Goal: Entertainment & Leisure: Consume media (video, audio)

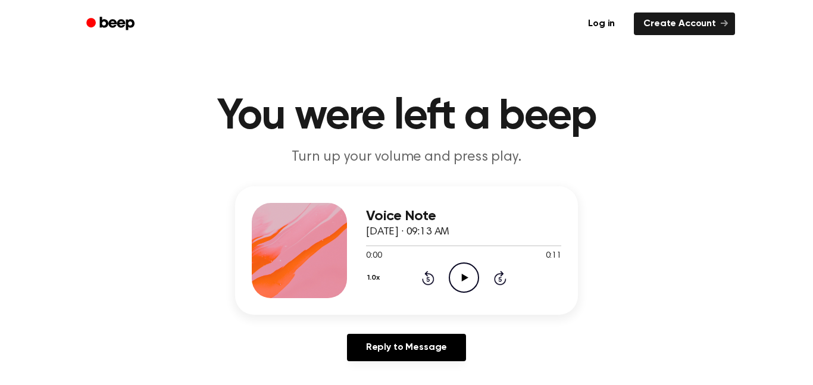
click at [463, 279] on icon at bounding box center [464, 278] width 7 height 8
click at [458, 274] on icon "Play Audio" at bounding box center [464, 277] width 30 height 30
click at [453, 277] on icon "Play Audio" at bounding box center [464, 277] width 30 height 30
click at [462, 278] on icon at bounding box center [464, 278] width 7 height 8
click at [460, 277] on icon "Play Audio" at bounding box center [464, 277] width 30 height 30
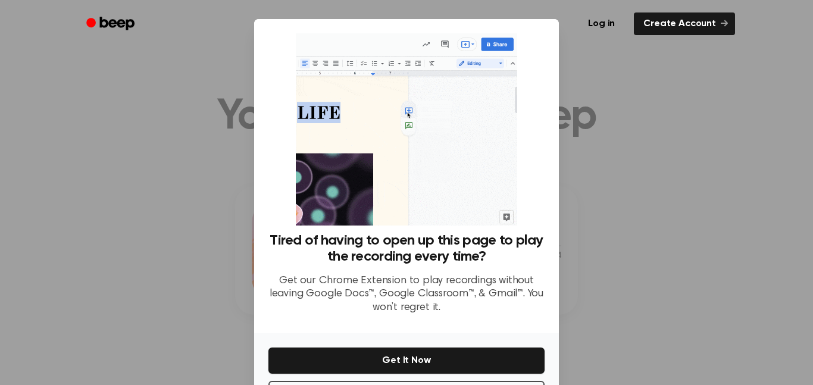
click at [801, 296] on div at bounding box center [406, 192] width 813 height 385
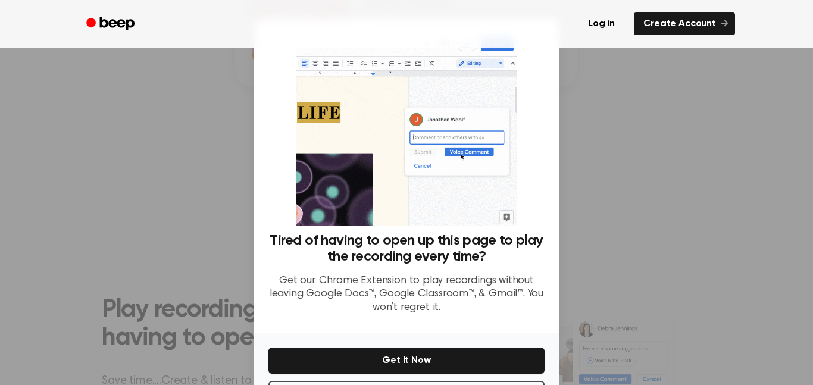
scroll to position [48, 0]
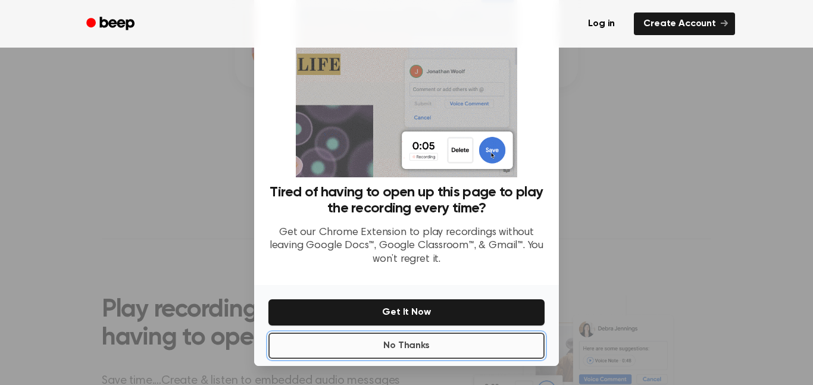
click at [439, 346] on button "No Thanks" at bounding box center [406, 346] width 276 height 26
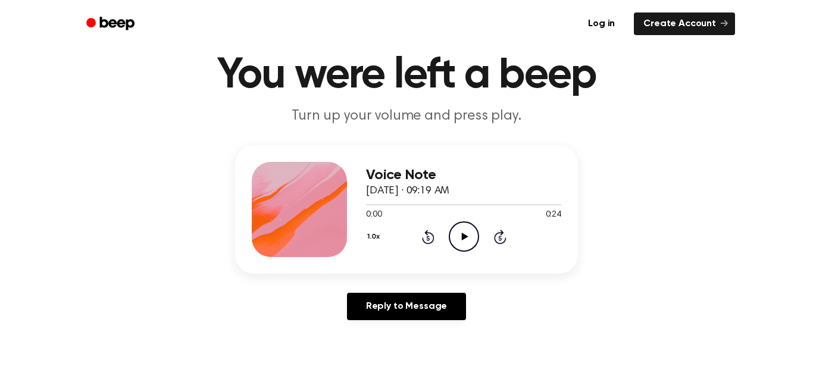
scroll to position [29, 0]
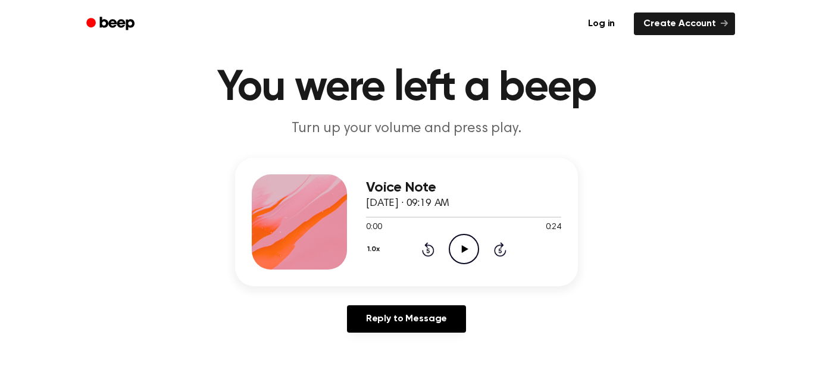
click at [462, 245] on icon "Play Audio" at bounding box center [464, 249] width 30 height 30
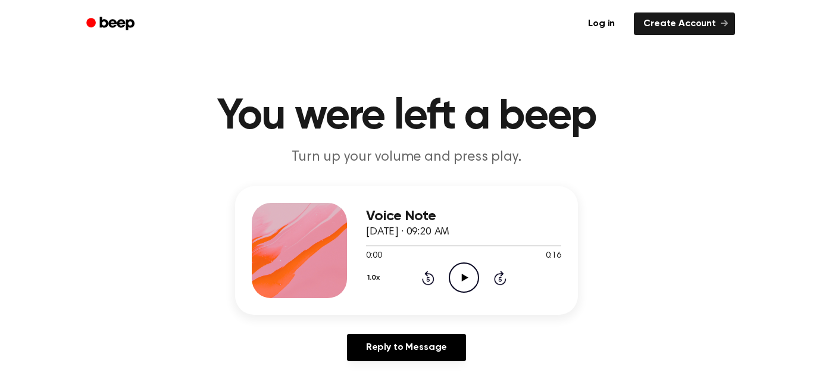
click at [460, 274] on icon "Play Audio" at bounding box center [464, 277] width 30 height 30
click at [452, 276] on icon "Play Audio" at bounding box center [464, 277] width 30 height 30
click at [281, 161] on p "Turn up your volume and press play." at bounding box center [406, 158] width 457 height 20
click at [451, 274] on icon "Play Audio" at bounding box center [464, 277] width 30 height 30
click at [458, 284] on icon "Play Audio" at bounding box center [464, 277] width 30 height 30
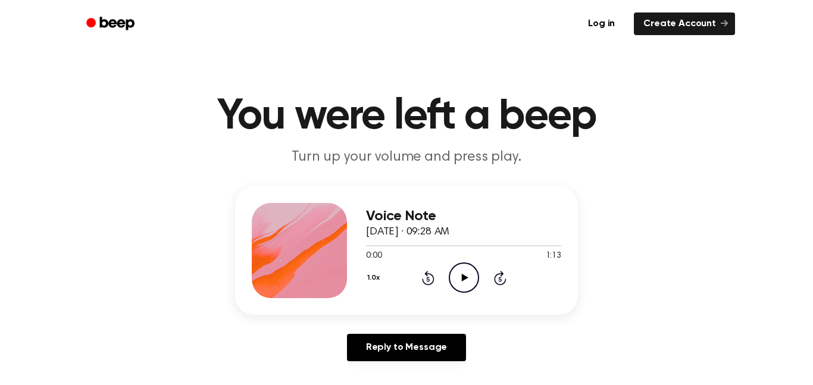
click at [464, 272] on icon "Play Audio" at bounding box center [464, 277] width 30 height 30
click at [457, 281] on icon "Play Audio" at bounding box center [464, 277] width 30 height 30
click at [455, 285] on icon "Play Audio" at bounding box center [464, 277] width 30 height 30
click at [237, 321] on div "Voice Note October 3, 2023 · 09:33 AM 0:00 0:33 Your browser does not support t…" at bounding box center [406, 278] width 785 height 185
click at [482, 264] on div "1.0x Rewind 5 seconds Play Audio Skip 5 seconds" at bounding box center [463, 277] width 195 height 30
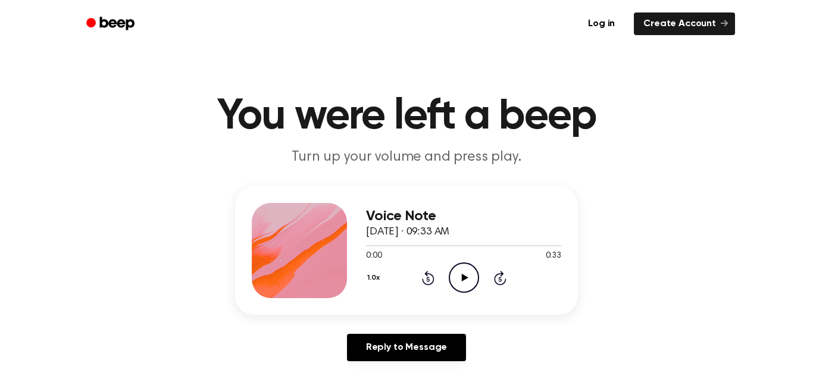
click at [460, 278] on icon "Play Audio" at bounding box center [464, 277] width 30 height 30
click at [460, 280] on icon "Play Audio" at bounding box center [464, 277] width 30 height 30
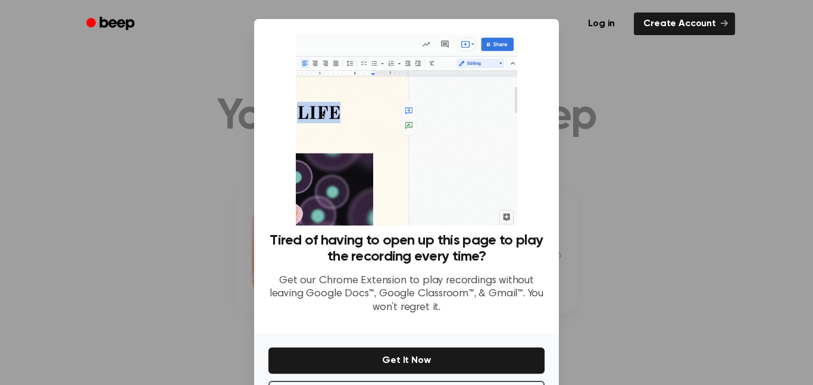
scroll to position [48, 0]
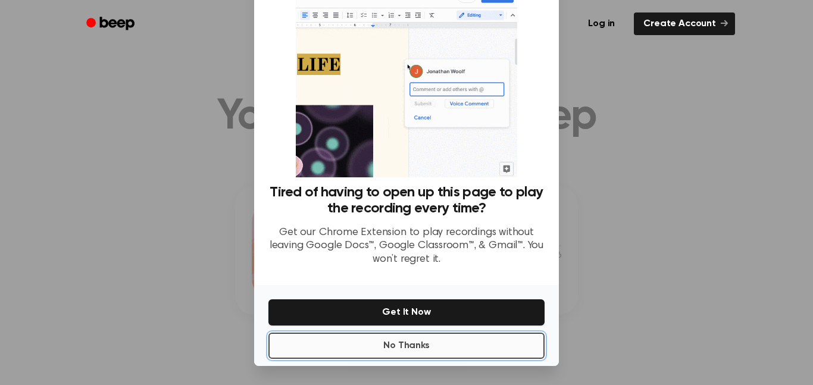
click at [376, 349] on button "No Thanks" at bounding box center [406, 346] width 276 height 26
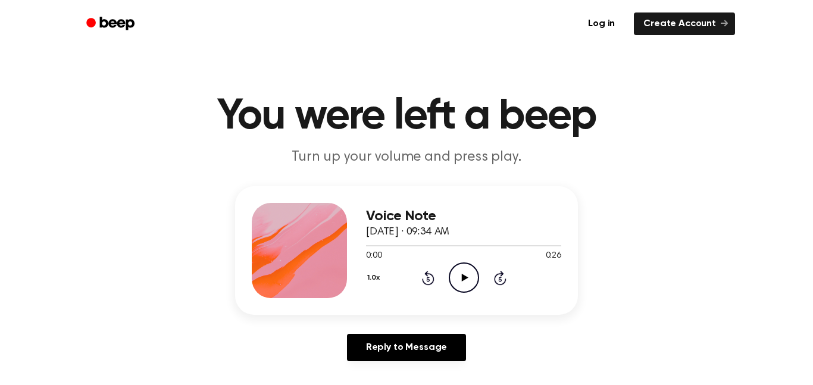
click at [460, 280] on icon "Play Audio" at bounding box center [464, 277] width 30 height 30
click at [466, 271] on icon "Play Audio" at bounding box center [464, 277] width 30 height 30
click at [458, 282] on icon "Play Audio" at bounding box center [464, 277] width 30 height 30
